Goal: Transaction & Acquisition: Purchase product/service

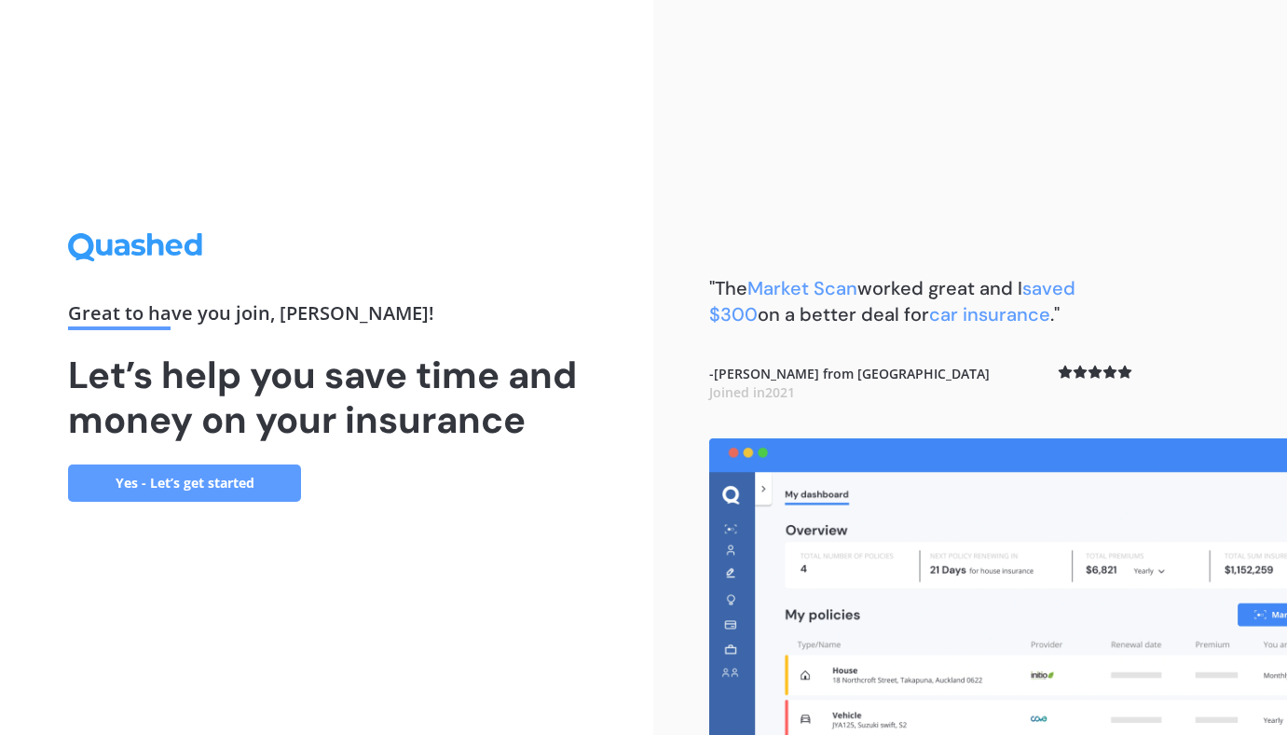
click at [248, 479] on link "Yes - Let’s get started" at bounding box center [184, 482] width 233 height 37
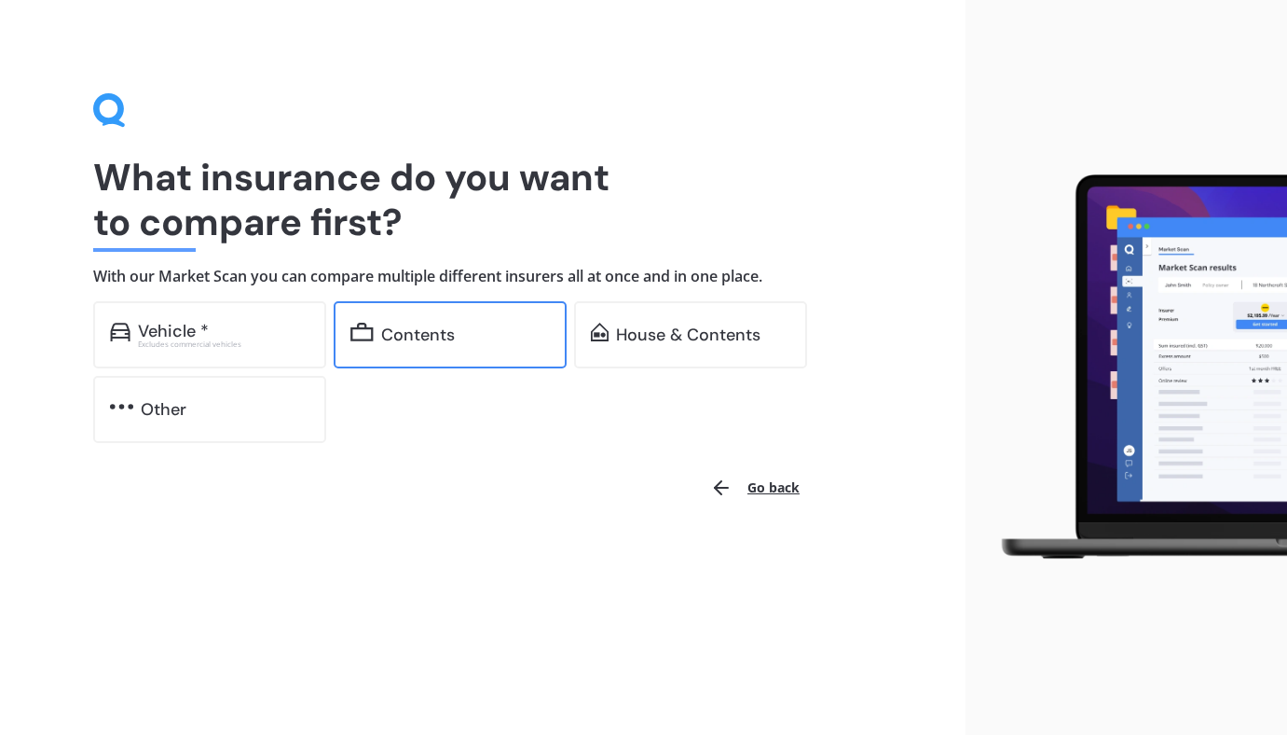
click at [445, 329] on div "Contents" at bounding box center [418, 334] width 74 height 19
click at [409, 346] on div "Contents" at bounding box center [450, 334] width 233 height 67
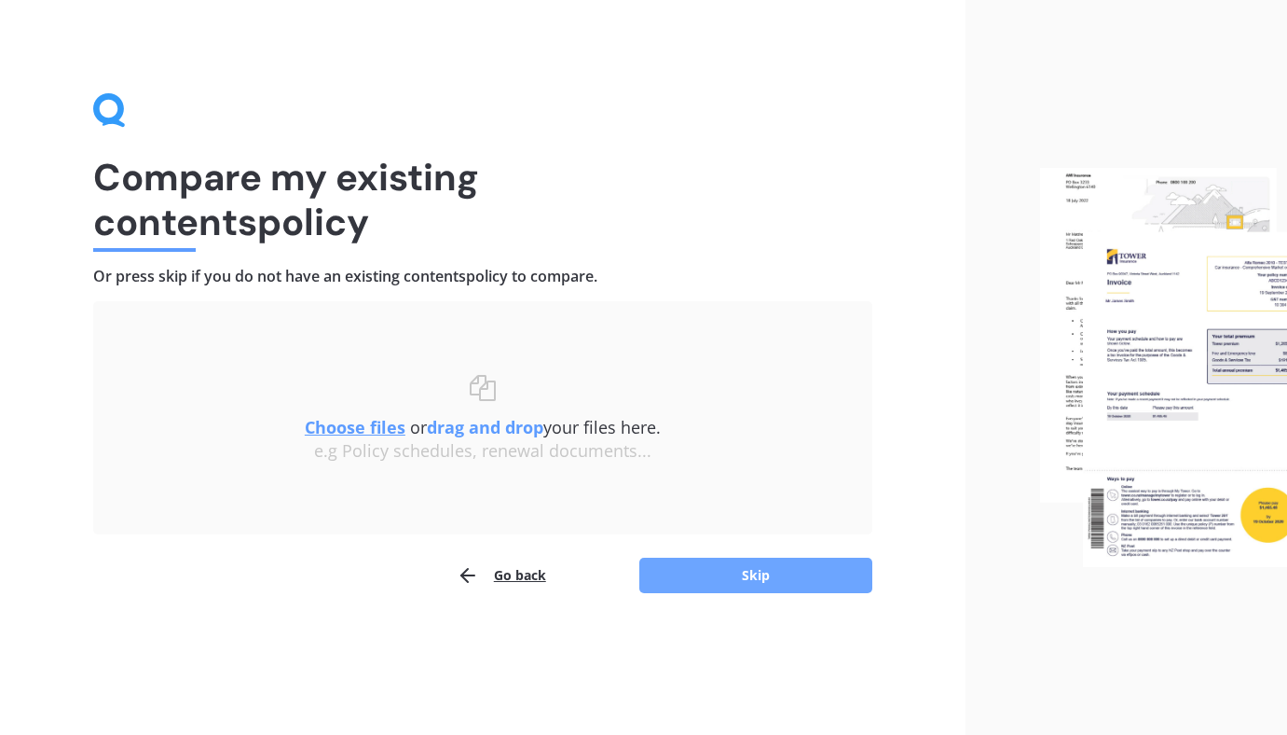
click at [705, 583] on button "Skip" at bounding box center [755, 574] width 233 height 35
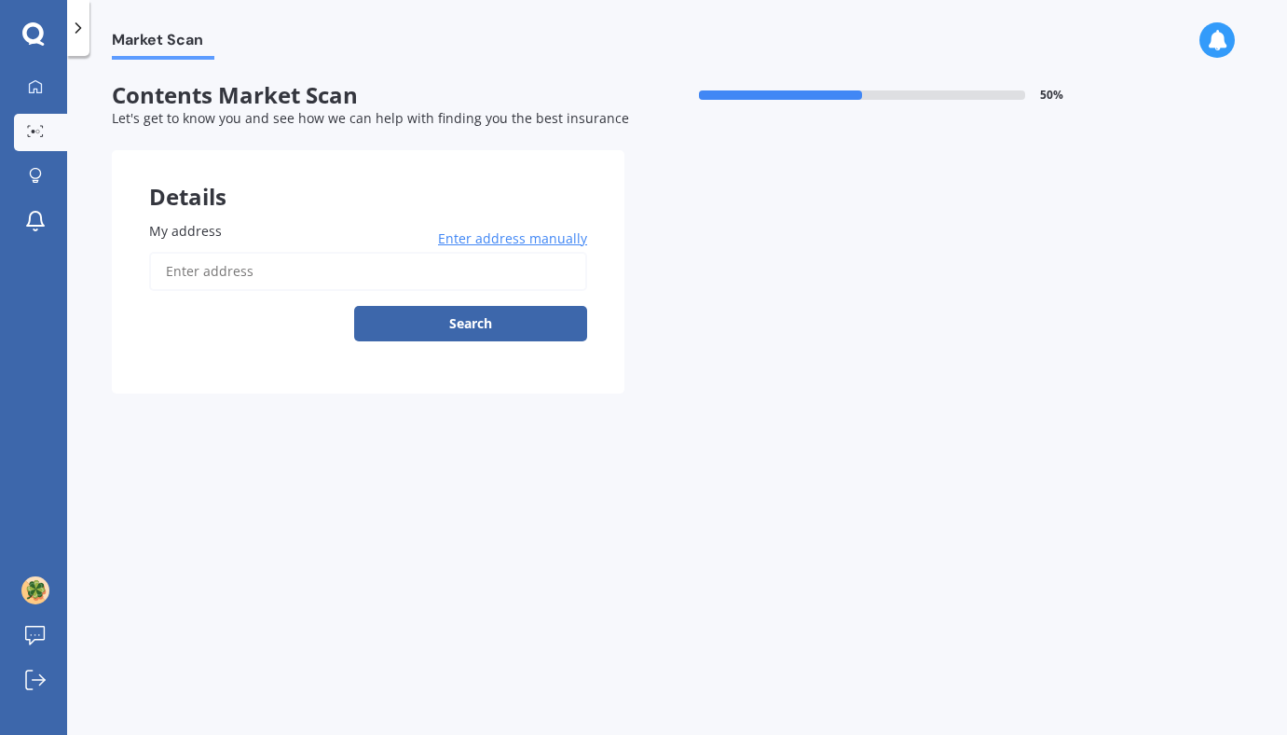
click at [391, 285] on input "My address" at bounding box center [368, 271] width 438 height 39
type input "504/15 Rendall Place, Eden Terrace, Auckland 1021"
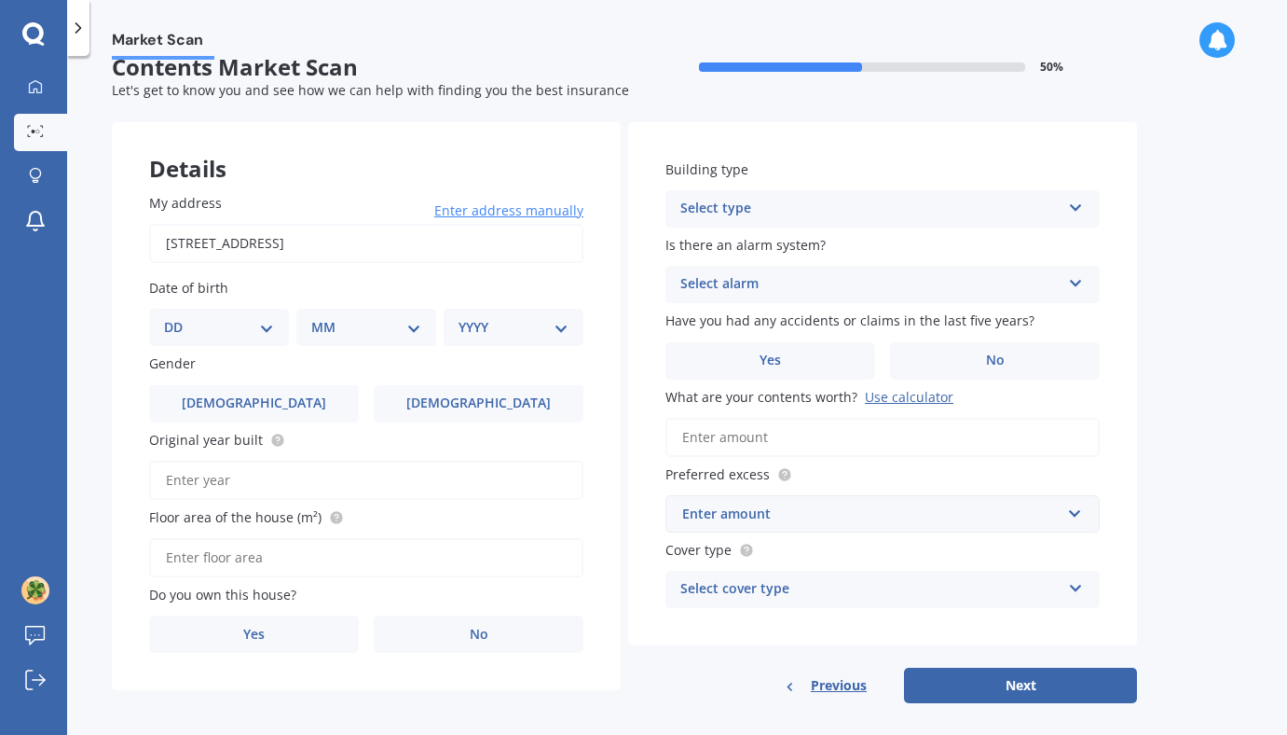
scroll to position [48, 0]
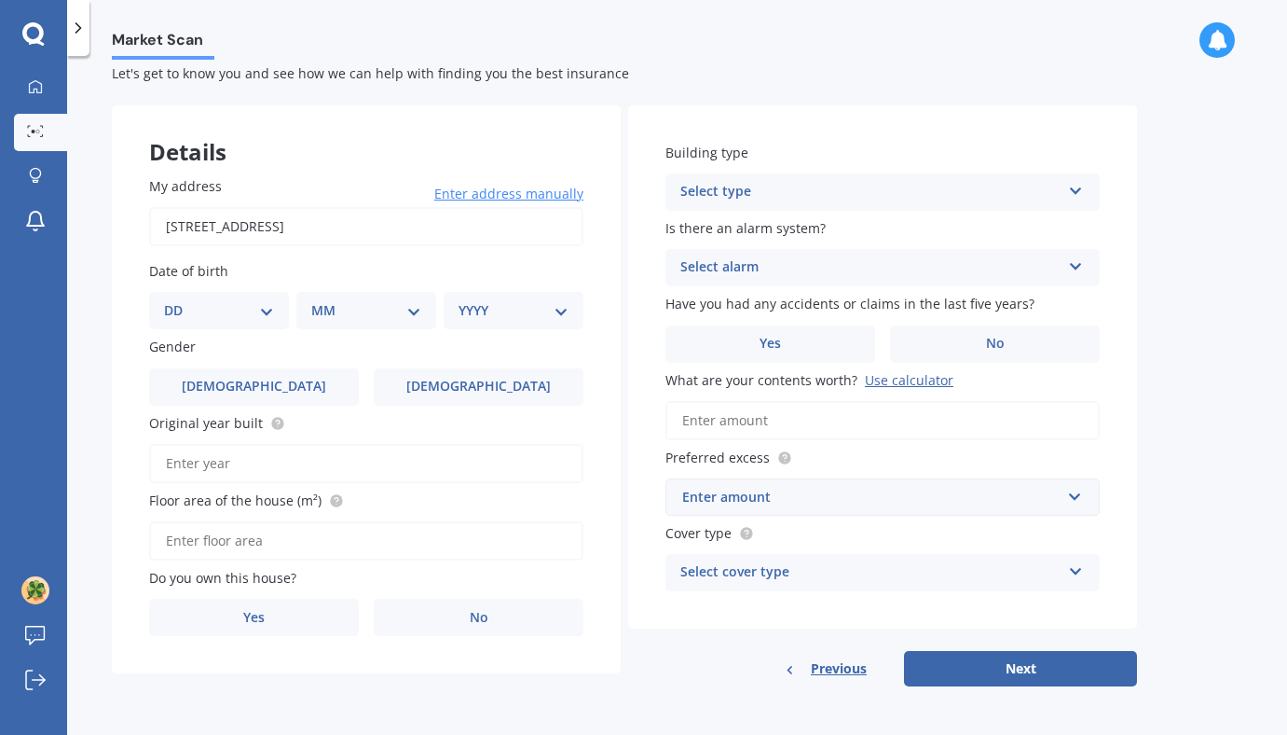
click at [738, 175] on div "Select type Freestanding Multi-unit (in a block of 6 or less) Multi-unit (in a …" at bounding box center [883, 191] width 434 height 37
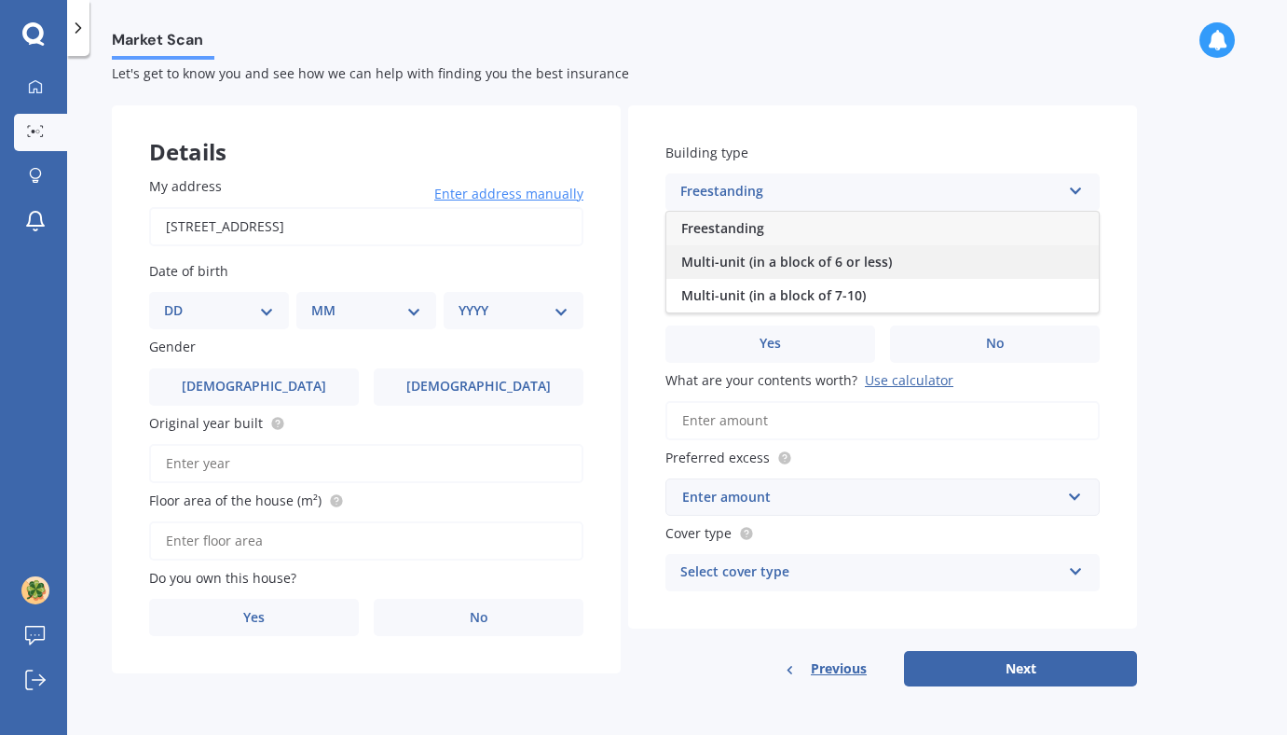
click at [726, 262] on span "Multi-unit (in a block of 6 or less)" at bounding box center [786, 262] width 211 height 18
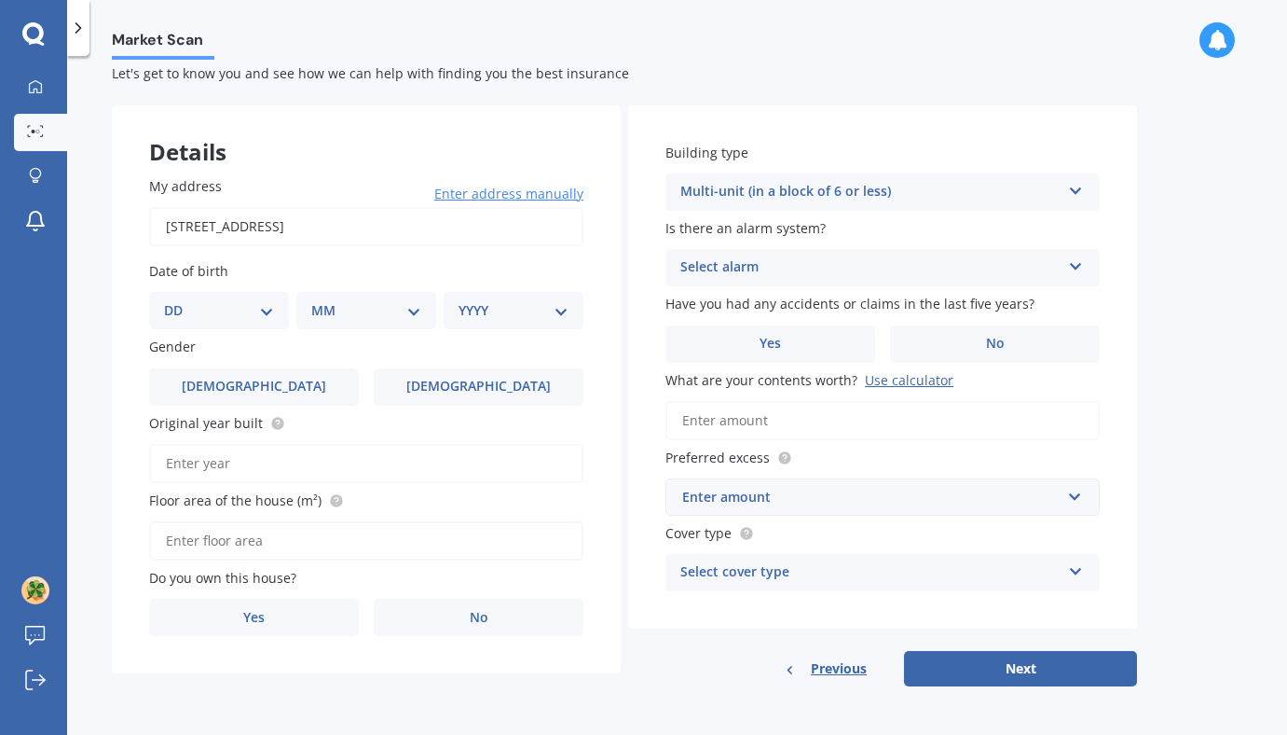
click at [750, 266] on div "Select alarm" at bounding box center [870, 267] width 380 height 22
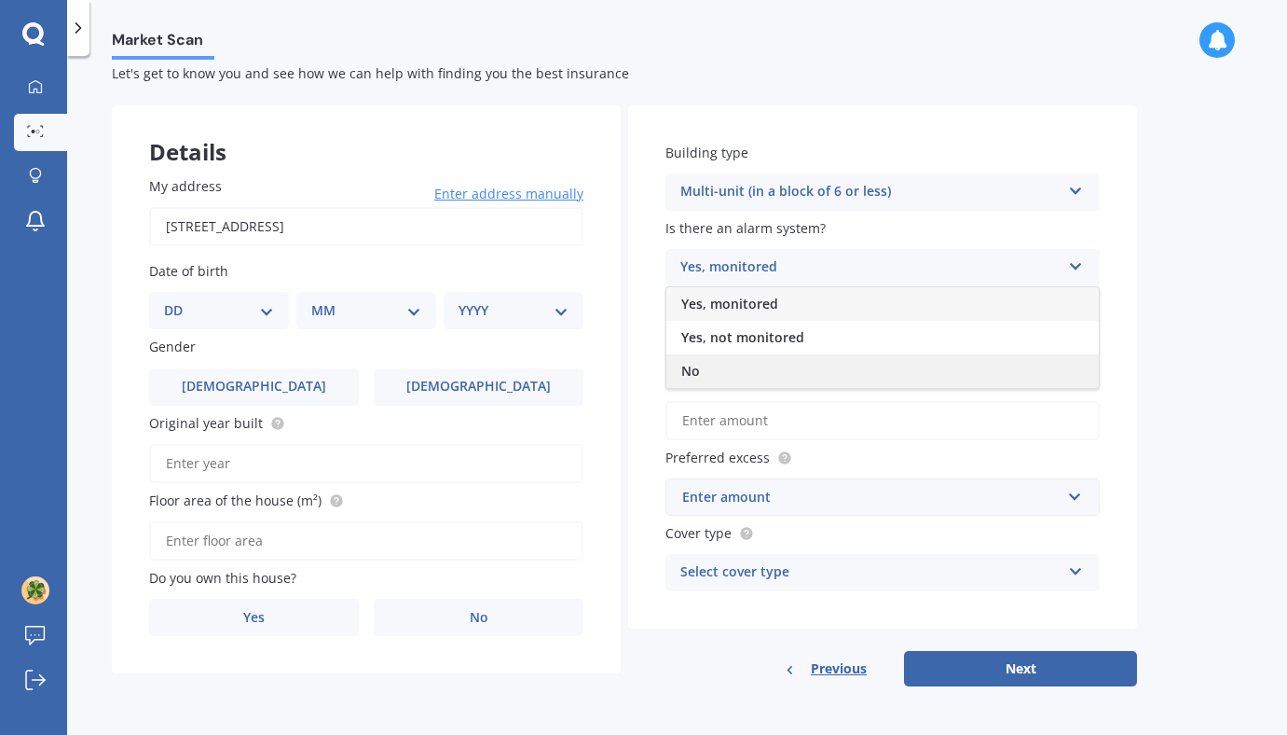
click at [735, 360] on div "No" at bounding box center [882, 371] width 433 height 34
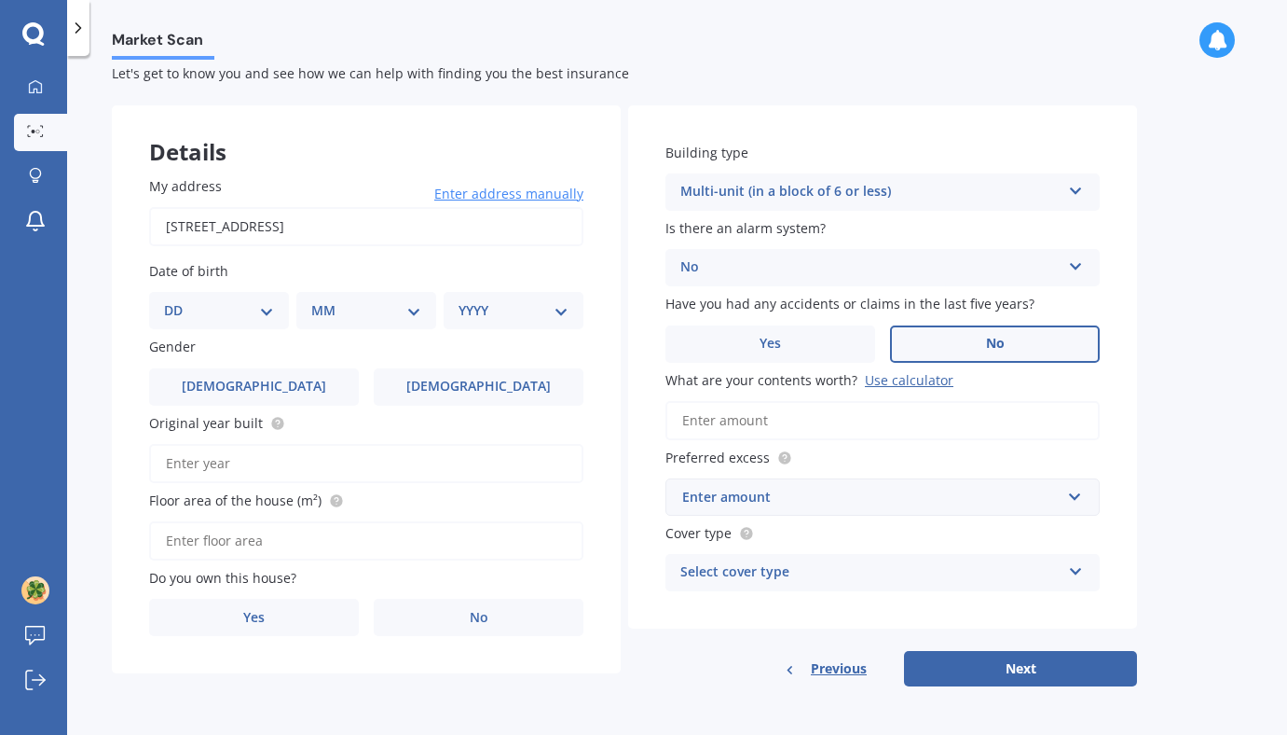
click at [964, 350] on label "No" at bounding box center [995, 343] width 210 height 37
click at [0, 0] on input "No" at bounding box center [0, 0] width 0 height 0
click at [740, 567] on div "Select cover type" at bounding box center [870, 572] width 380 height 22
click at [364, 460] on input "Original year built" at bounding box center [366, 463] width 434 height 39
type input "2016"
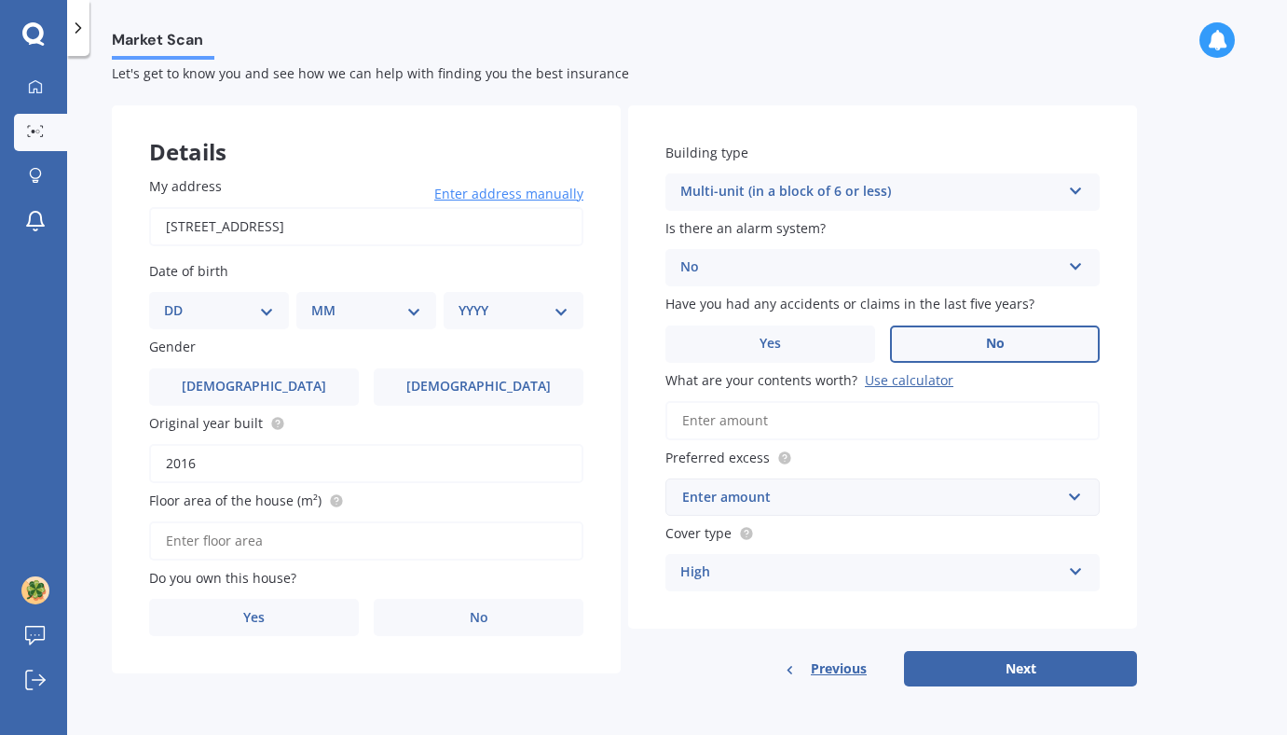
click at [303, 543] on input "Floor area of the house (m²)" at bounding box center [366, 540] width 434 height 39
click at [266, 306] on select "DD 01 02 03 04 05 06 07 08 09 10 11 12 13 14 15 16 17 18 19 20 21 22 23 24 25 2…" at bounding box center [219, 310] width 110 height 21
select select "27"
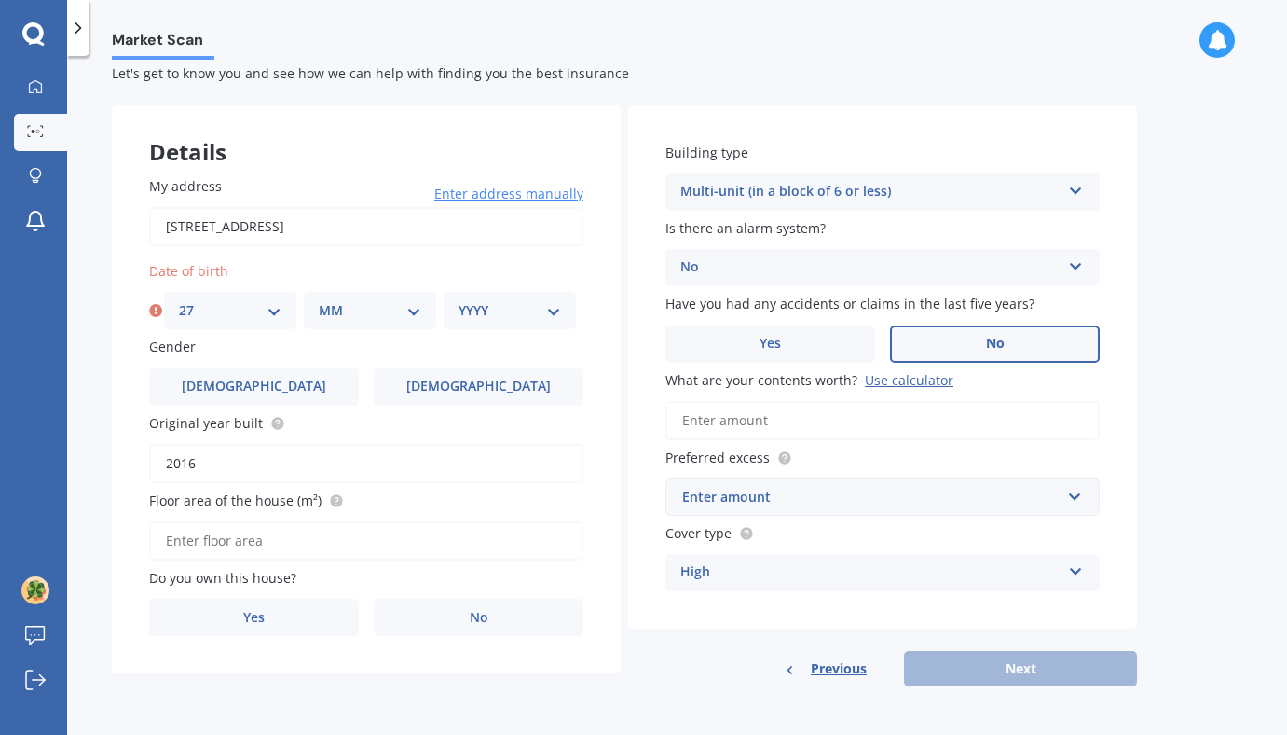
click at [378, 314] on select "MM 01 02 03 04 05 06 07 08 09 10 11 12" at bounding box center [370, 310] width 103 height 21
select select "12"
click at [501, 320] on div "YYYY 2009 2008 2007 2006 2005 2004 2003 2002 2001 2000 1999 1998 1997 1996 1995…" at bounding box center [510, 310] width 132 height 37
click at [541, 300] on select "YYYY 2009 2008 2007 2006 2005 2004 2003 2002 2001 2000 1999 1998 1997 1996 1995…" at bounding box center [510, 310] width 103 height 21
select select "1990"
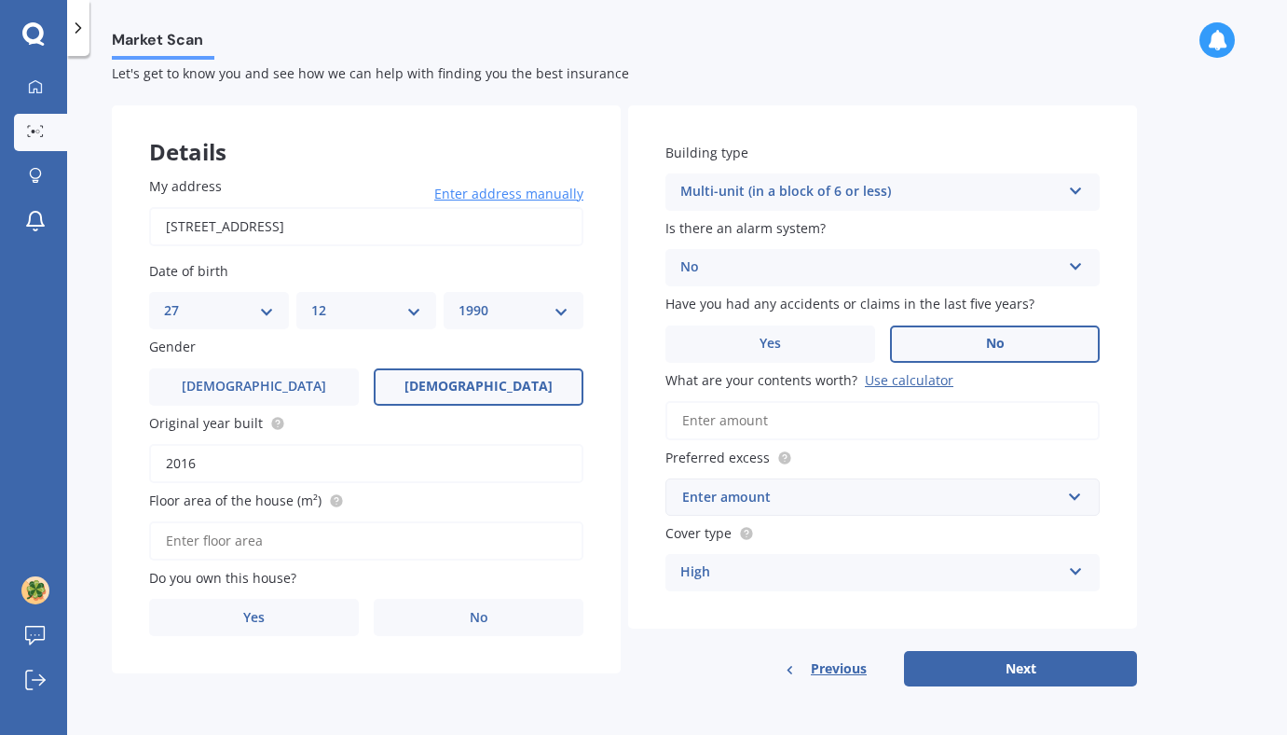
click at [488, 398] on label "Female" at bounding box center [479, 386] width 210 height 37
click at [0, 0] on input "Female" at bounding box center [0, 0] width 0 height 0
click at [346, 542] on input "Floor area of the house (m²)" at bounding box center [366, 540] width 434 height 39
type input "26"
click at [438, 621] on label "No" at bounding box center [479, 616] width 210 height 37
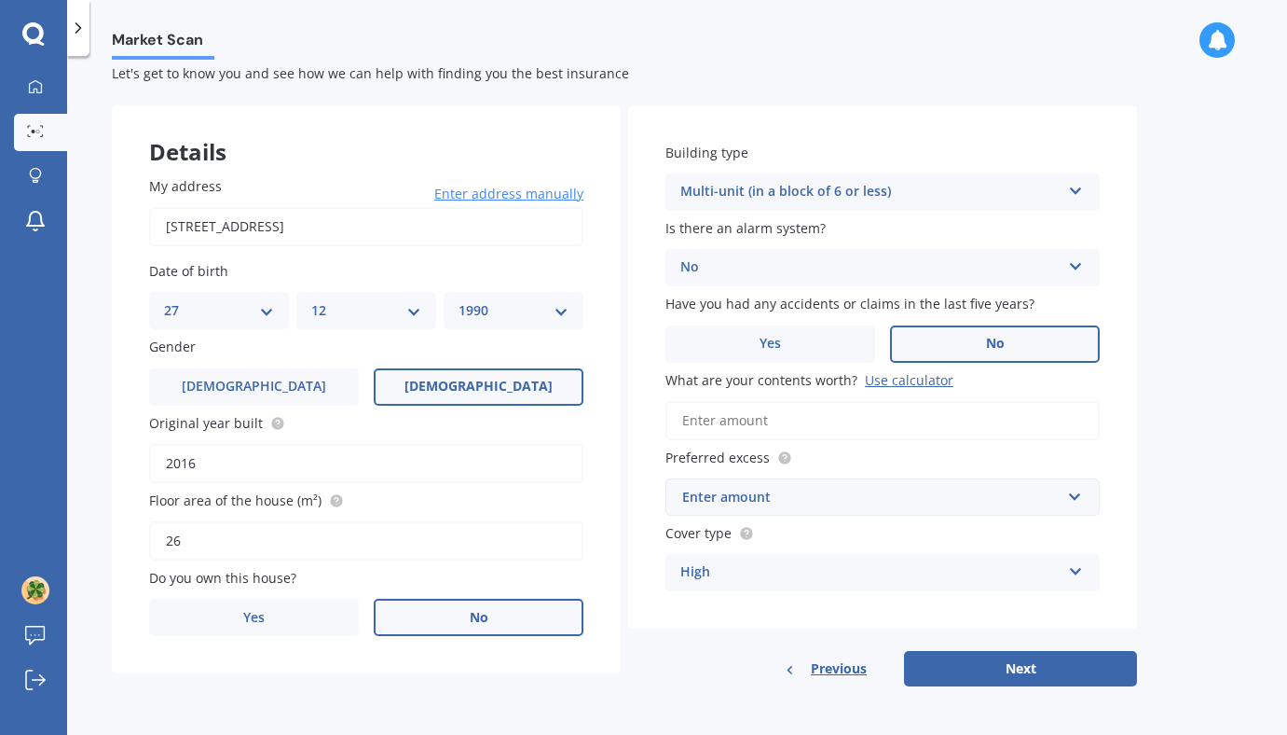
click at [0, 0] on input "No" at bounding box center [0, 0] width 0 height 0
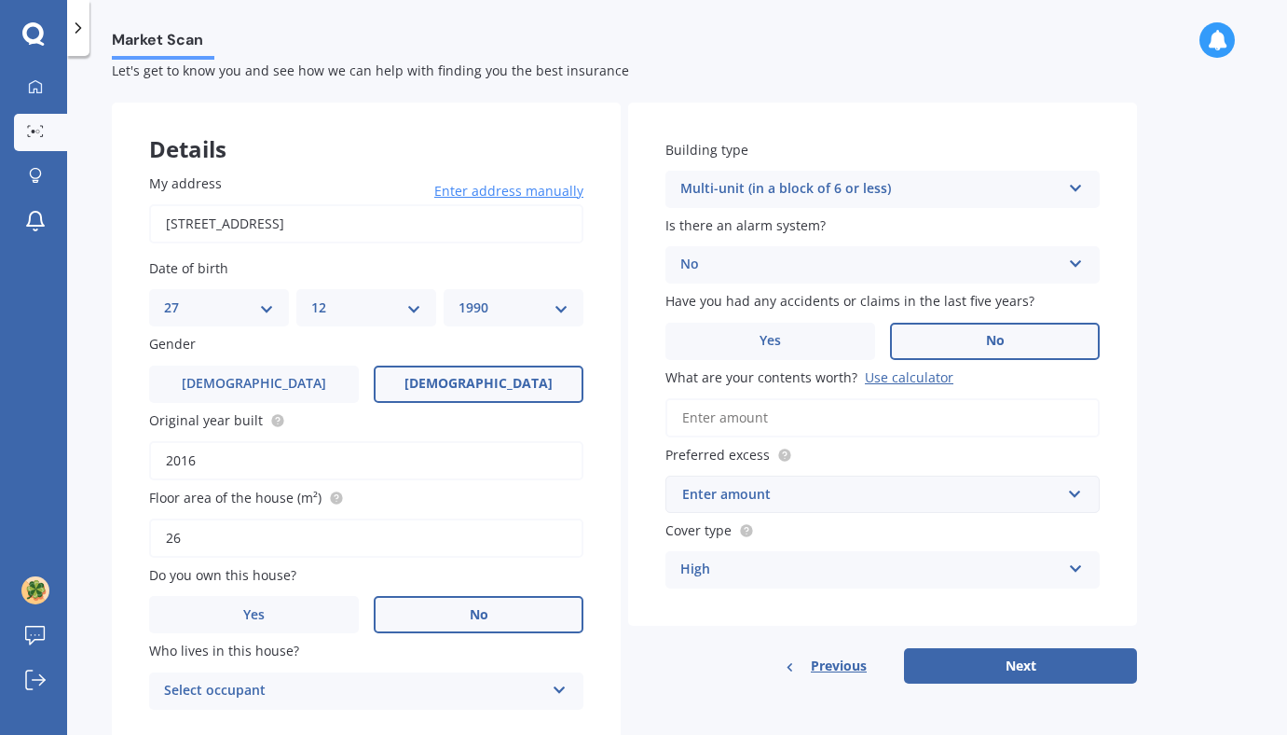
scroll to position [111, 0]
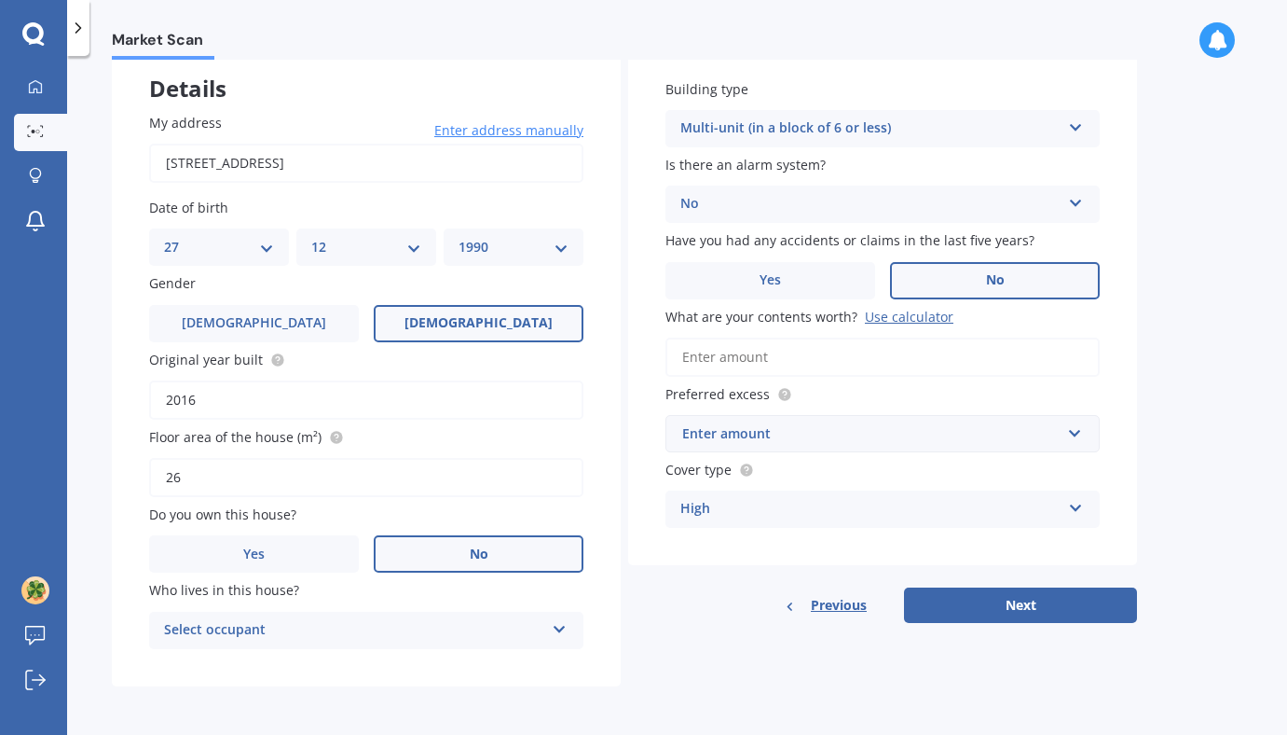
click at [422, 638] on div "Select occupant" at bounding box center [354, 630] width 380 height 22
click at [340, 658] on div "Tenant" at bounding box center [366, 667] width 433 height 34
click at [974, 607] on button "Next" at bounding box center [1020, 604] width 233 height 35
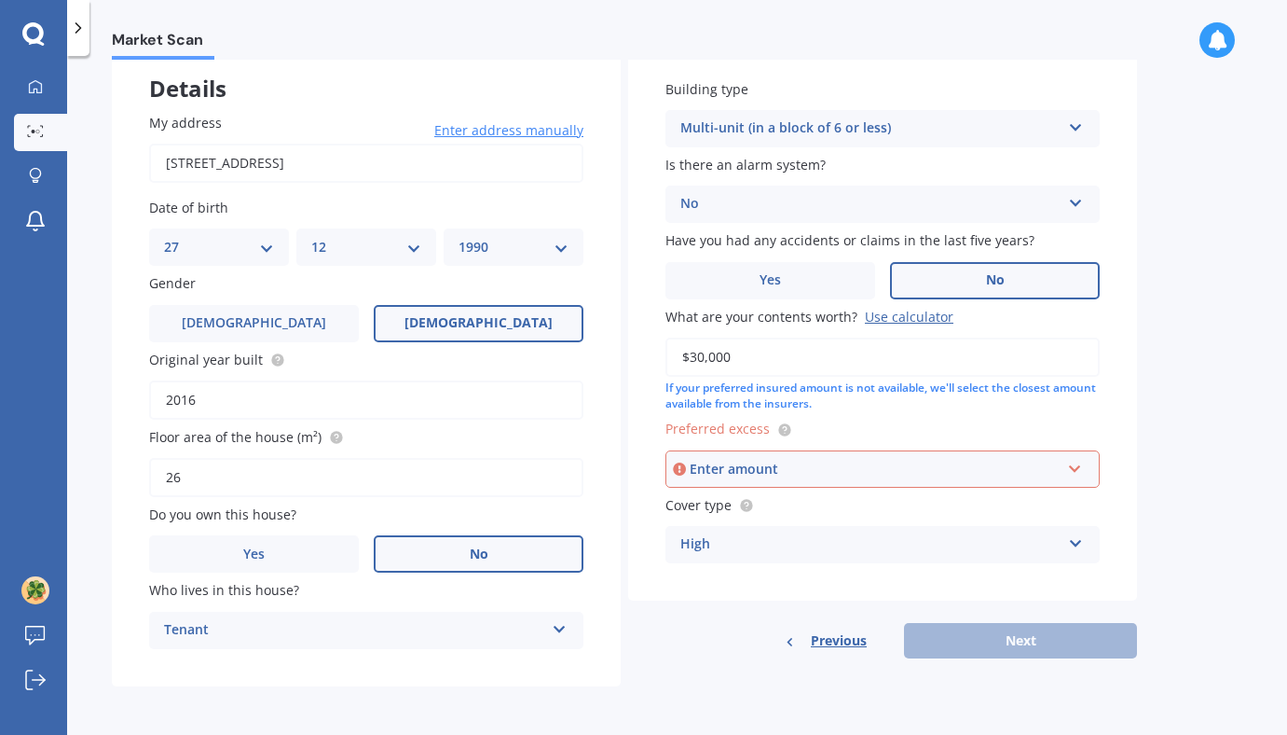
type input "$30,000"
click at [853, 466] on div "Enter amount" at bounding box center [875, 469] width 371 height 21
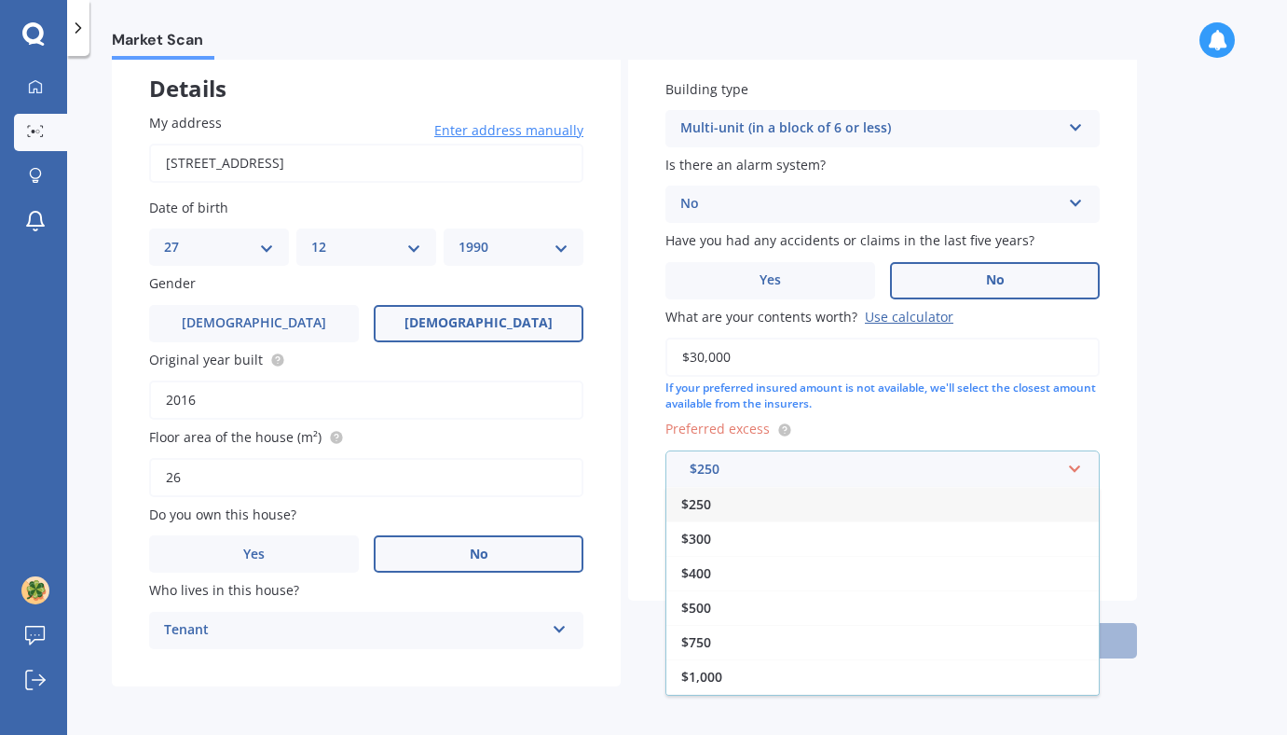
click at [814, 505] on div "$250" at bounding box center [882, 504] width 433 height 34
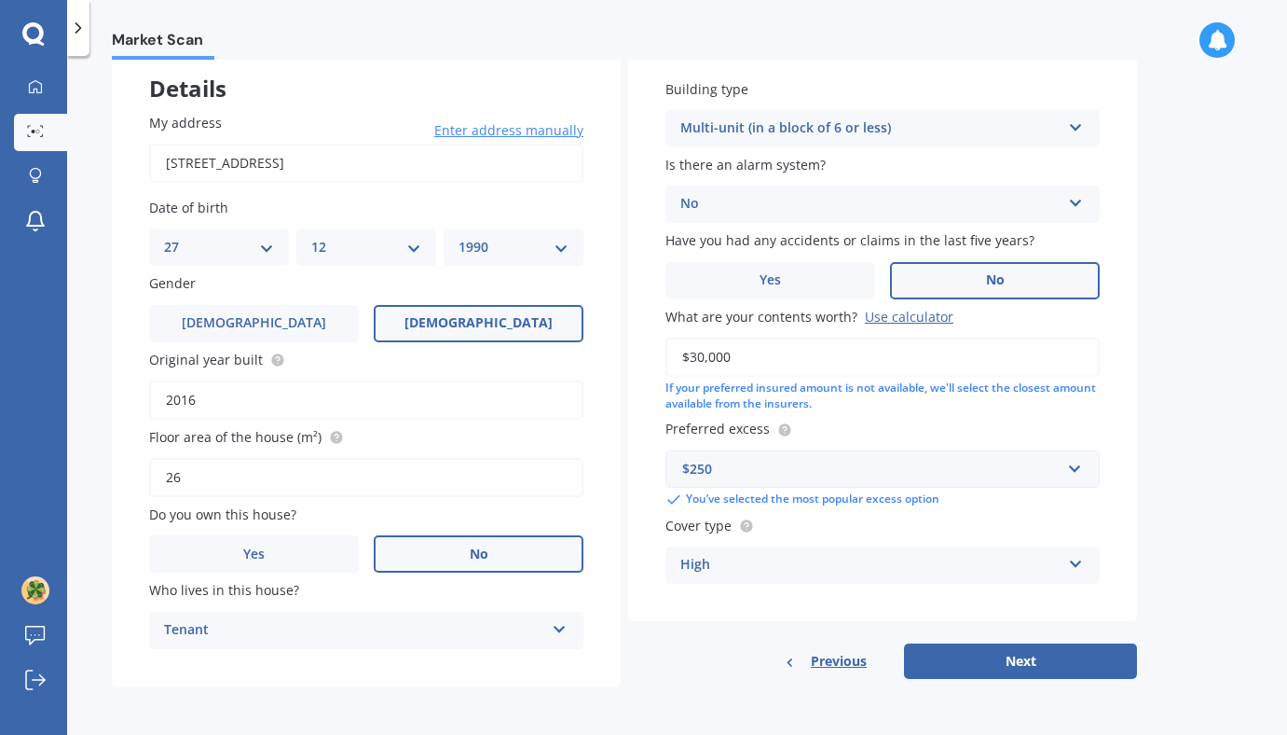
click at [1094, 411] on div "Building type Multi-unit (in a block of 6 or less) Freestanding Multi-unit (in …" at bounding box center [882, 331] width 509 height 579
click at [969, 651] on button "Next" at bounding box center [1020, 660] width 233 height 35
select select "27"
select select "12"
select select "1990"
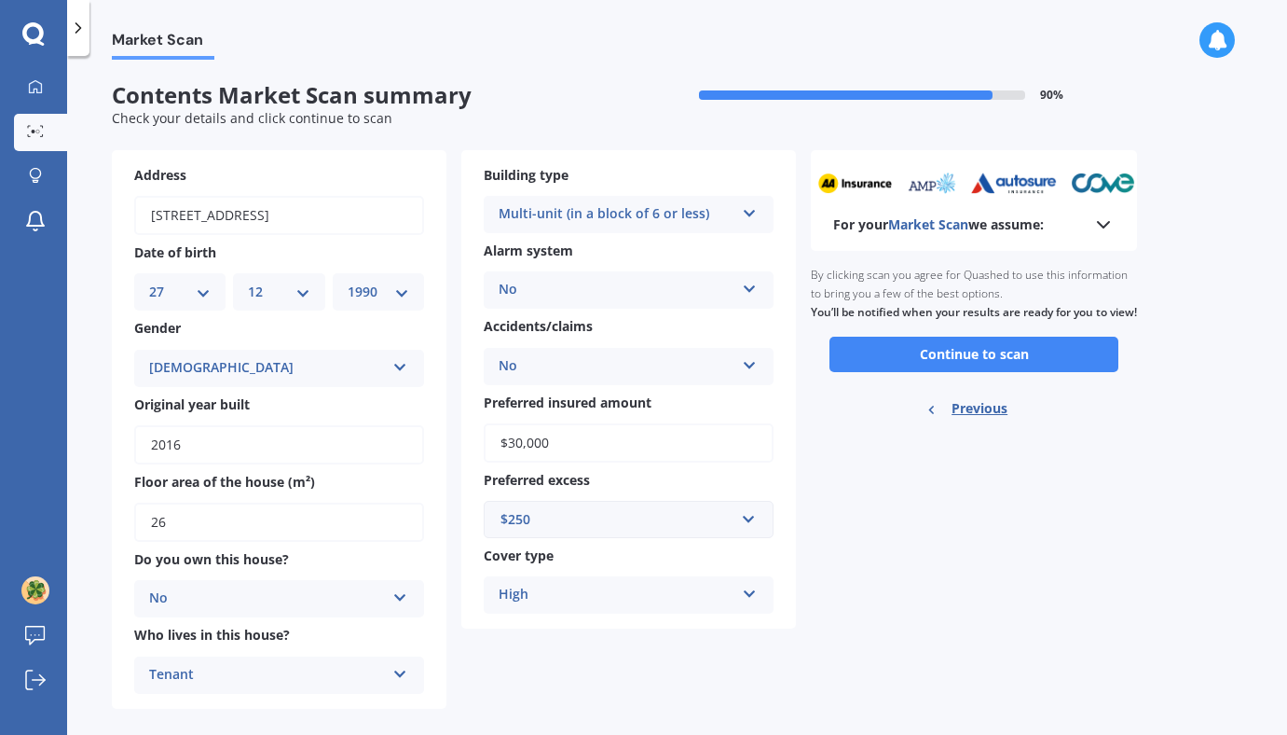
scroll to position [24, 0]
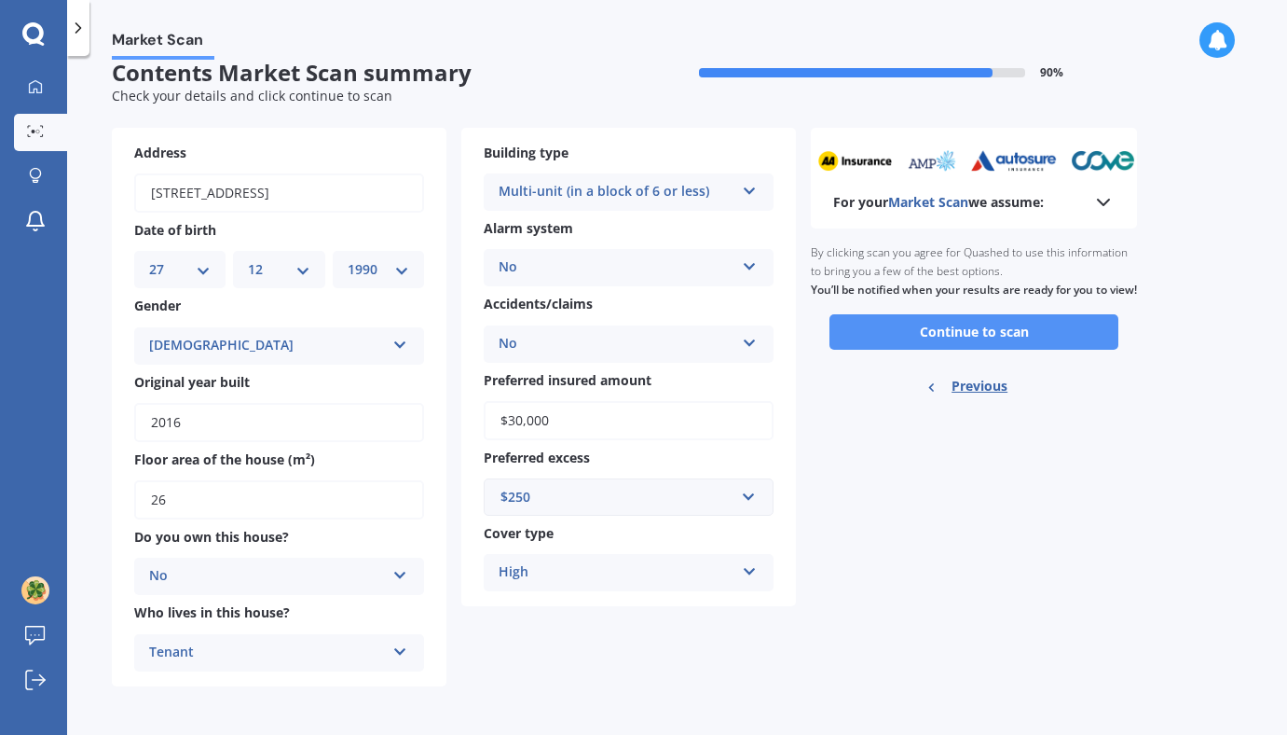
click at [960, 348] on button "Continue to scan" at bounding box center [974, 331] width 289 height 35
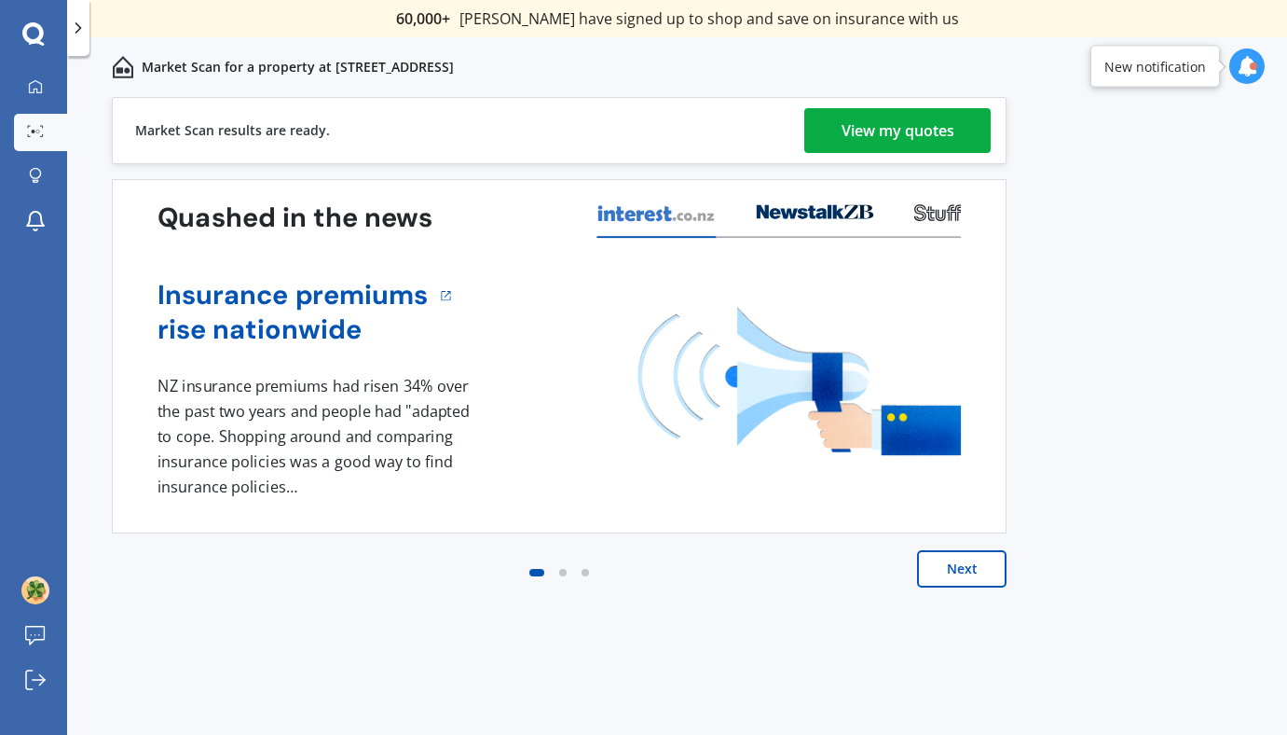
click at [901, 109] on div "View my quotes" at bounding box center [898, 130] width 113 height 45
